Goal: Task Accomplishment & Management: Use online tool/utility

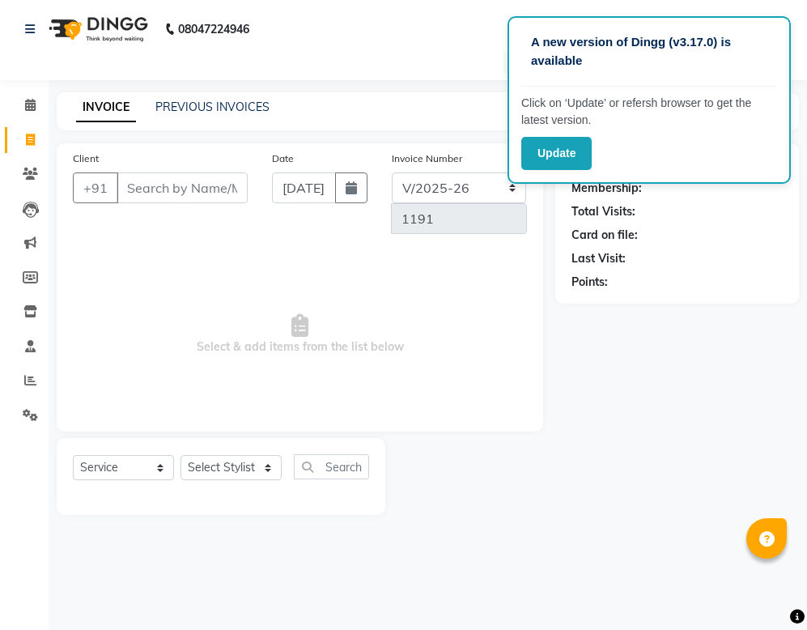
select select "3741"
select select "service"
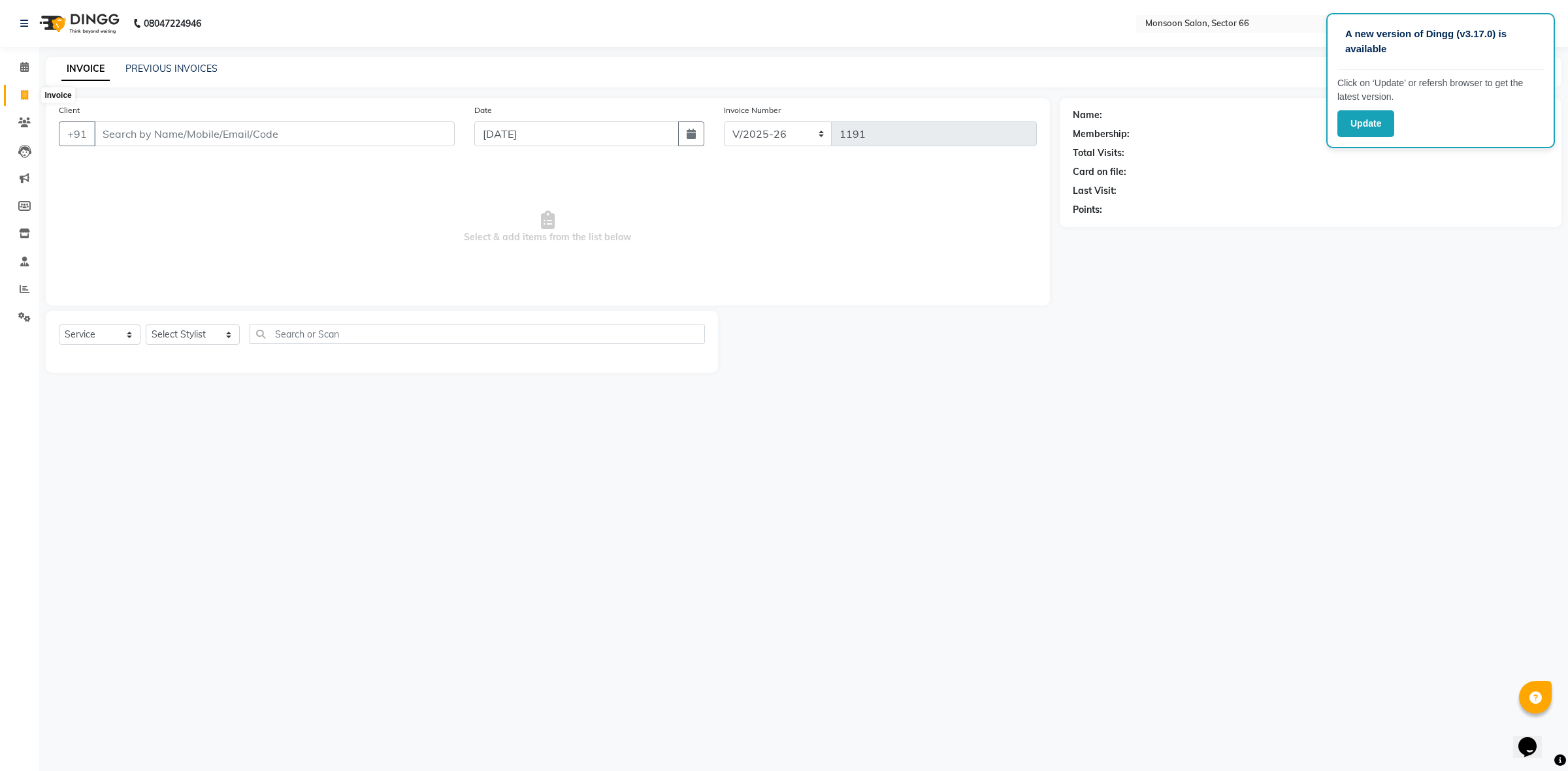
click at [24, 93] on icon at bounding box center [24, 95] width 7 height 10
select select "service"
type input "1191"
select select "3741"
click at [207, 144] on input "Client" at bounding box center [274, 134] width 361 height 25
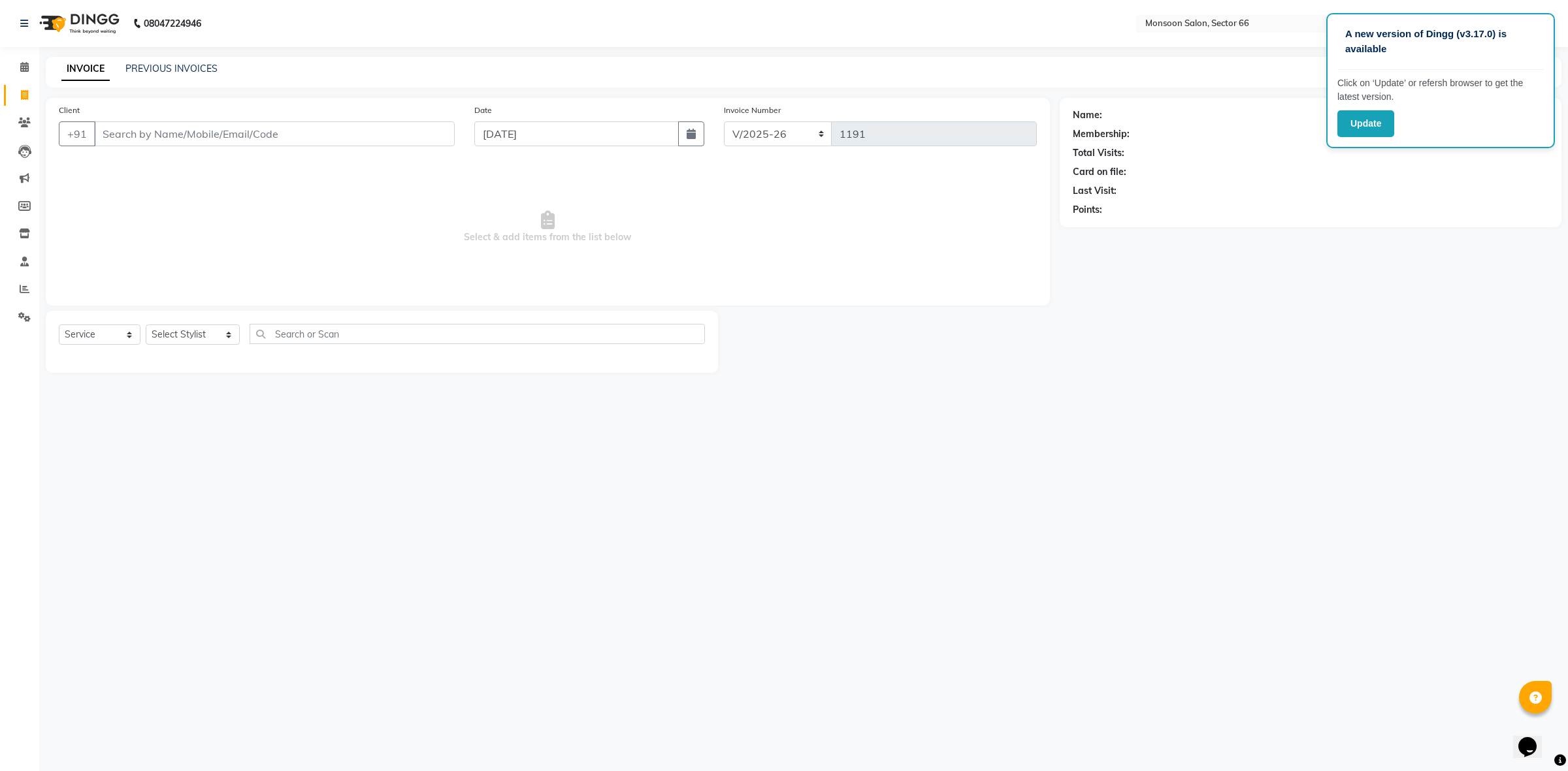
click at [650, 87] on div "INVOICE PREVIOUS INVOICES Create New Save" at bounding box center [804, 72] width 1516 height 31
drag, startPoint x: 128, startPoint y: 141, endPoint x: 211, endPoint y: 69, distance: 109.9
click at [128, 140] on input "Client" at bounding box center [274, 134] width 361 height 25
